Goal: Navigation & Orientation: Go to known website

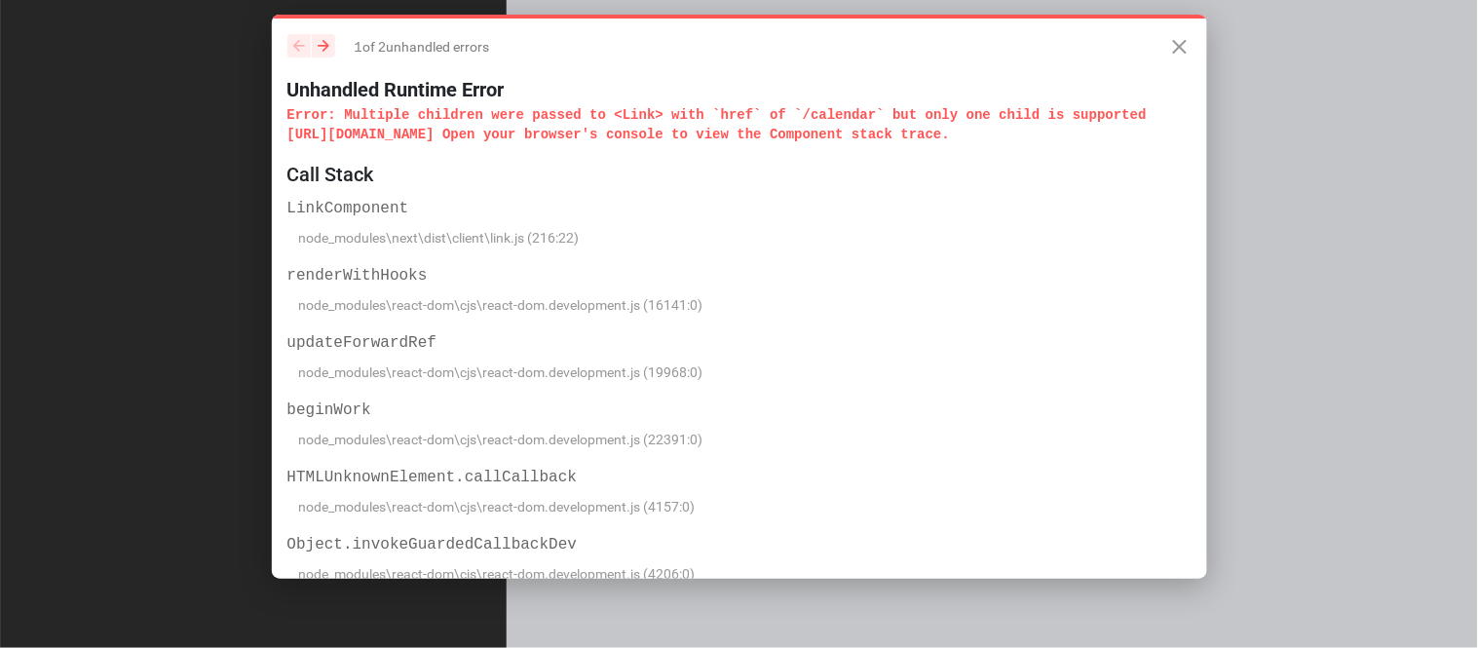
drag, startPoint x: 356, startPoint y: 42, endPoint x: 770, endPoint y: 160, distance: 430.7
click at [770, 144] on div "1 of 2 unhandled error s Unhandled Runtime Error Error : Multiple children were…" at bounding box center [739, 89] width 904 height 110
